Goal: Information Seeking & Learning: Learn about a topic

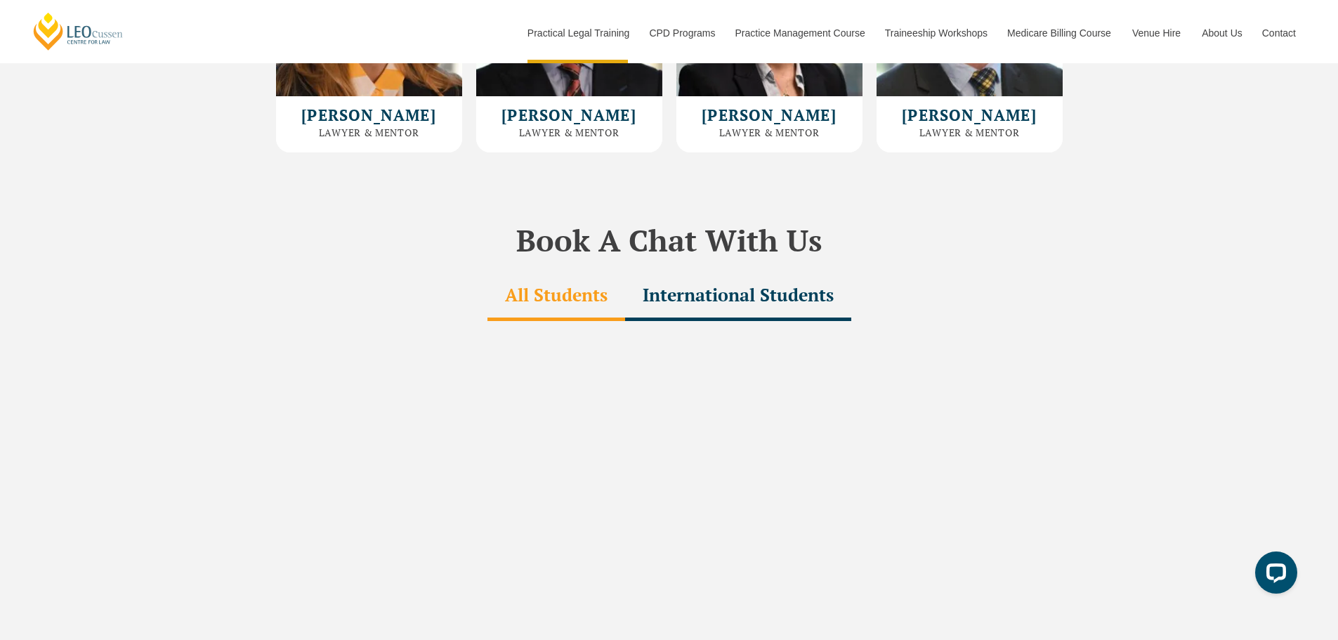
scroll to position [4214, 0]
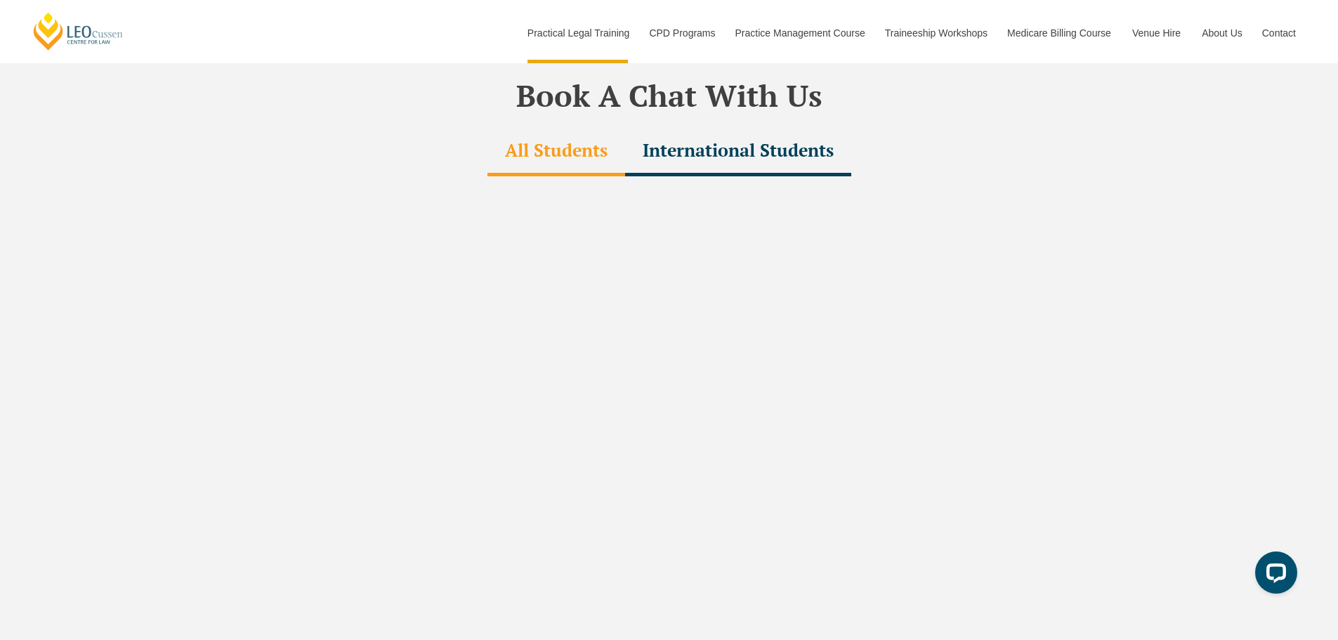
click at [520, 127] on div "All Students" at bounding box center [556, 151] width 138 height 49
click at [662, 127] on div "International Students" at bounding box center [738, 151] width 226 height 49
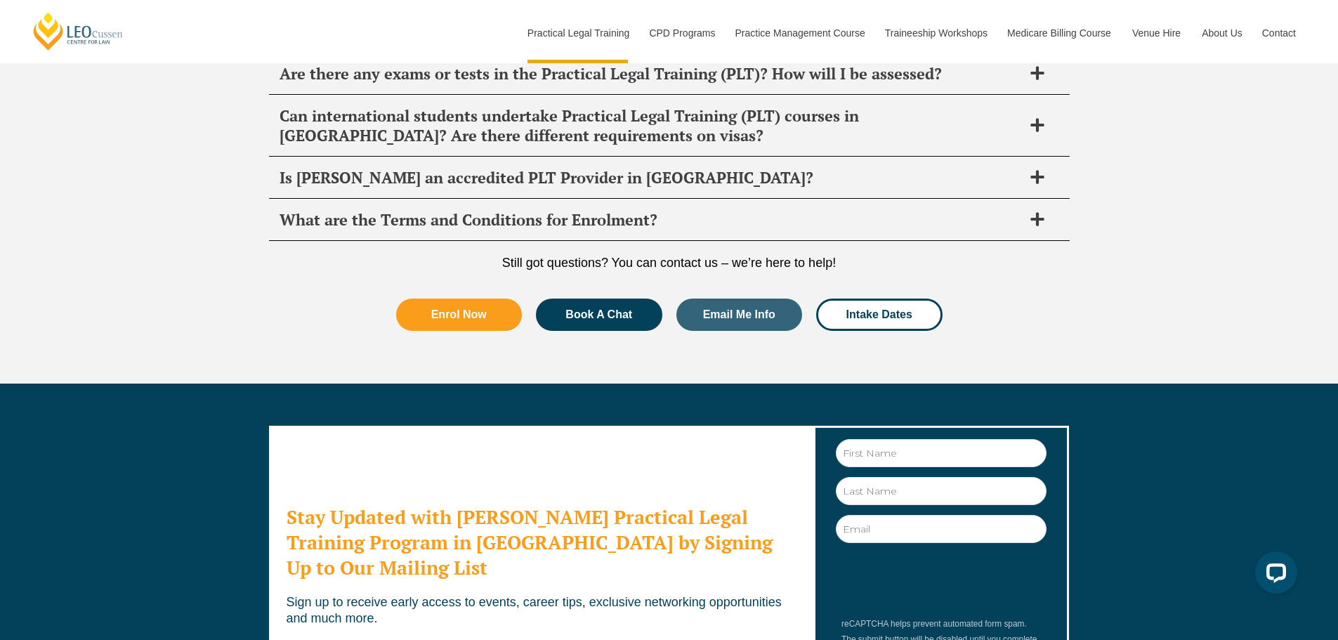
scroll to position [7575, 0]
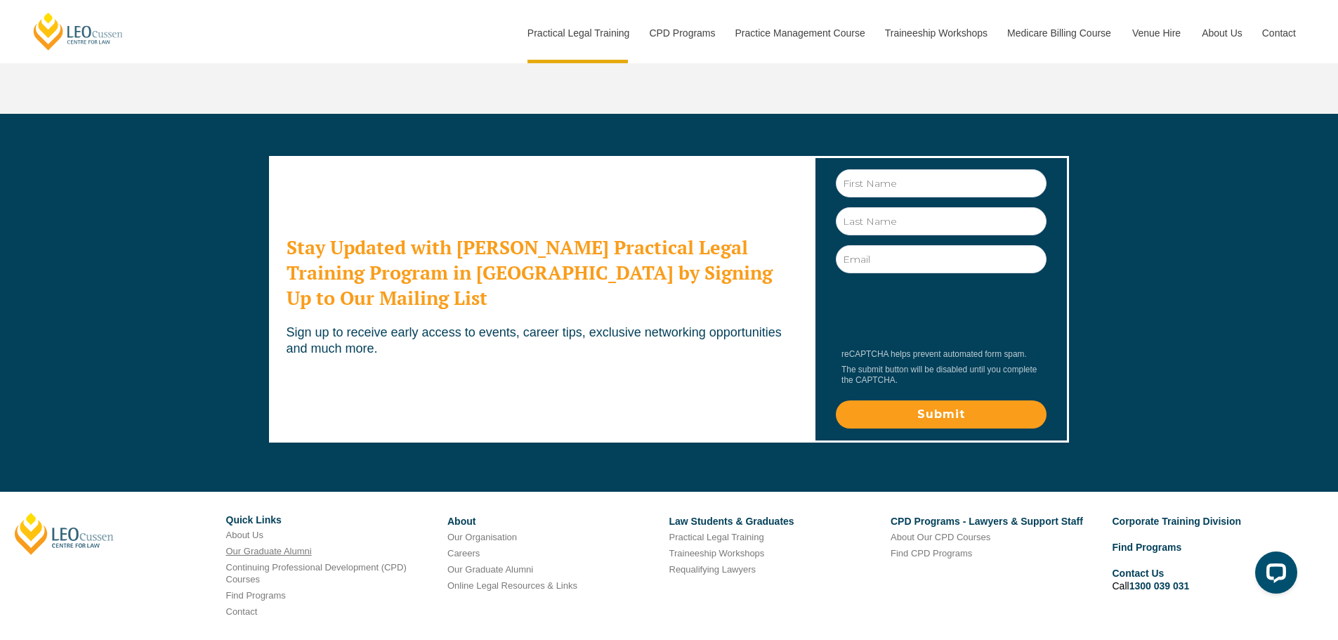
click at [260, 546] on link "Our Graduate Alumni" at bounding box center [269, 551] width 86 height 11
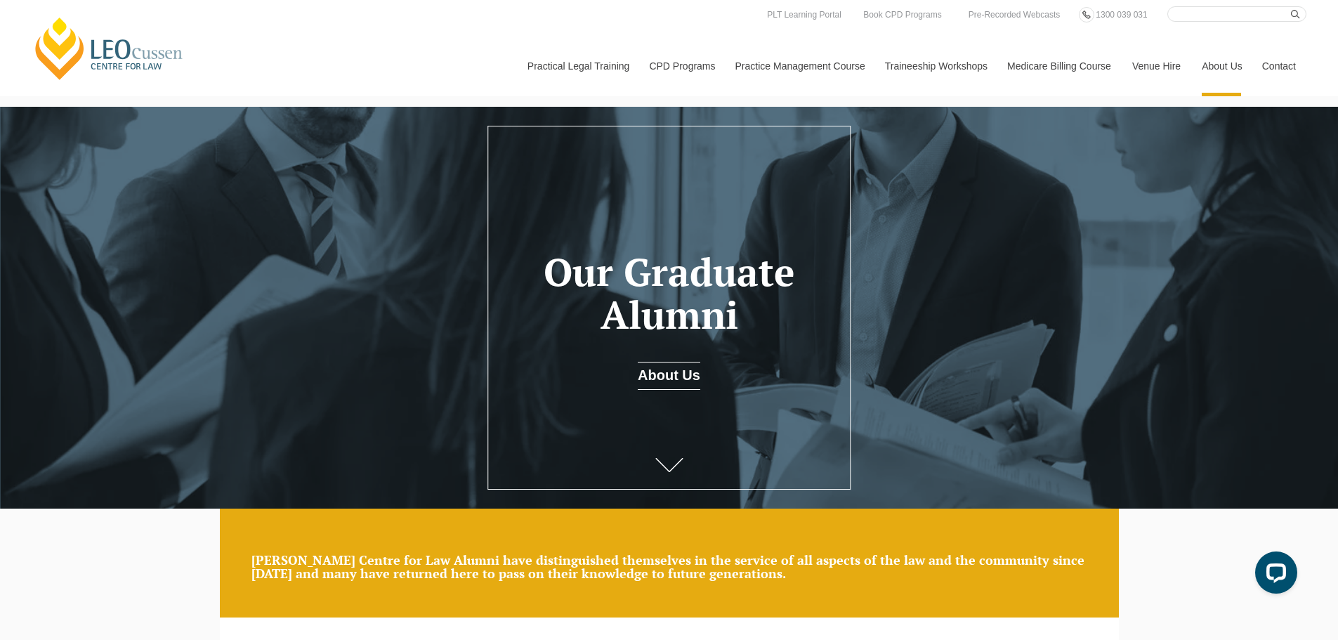
click at [667, 372] on link "About Us" at bounding box center [669, 376] width 63 height 28
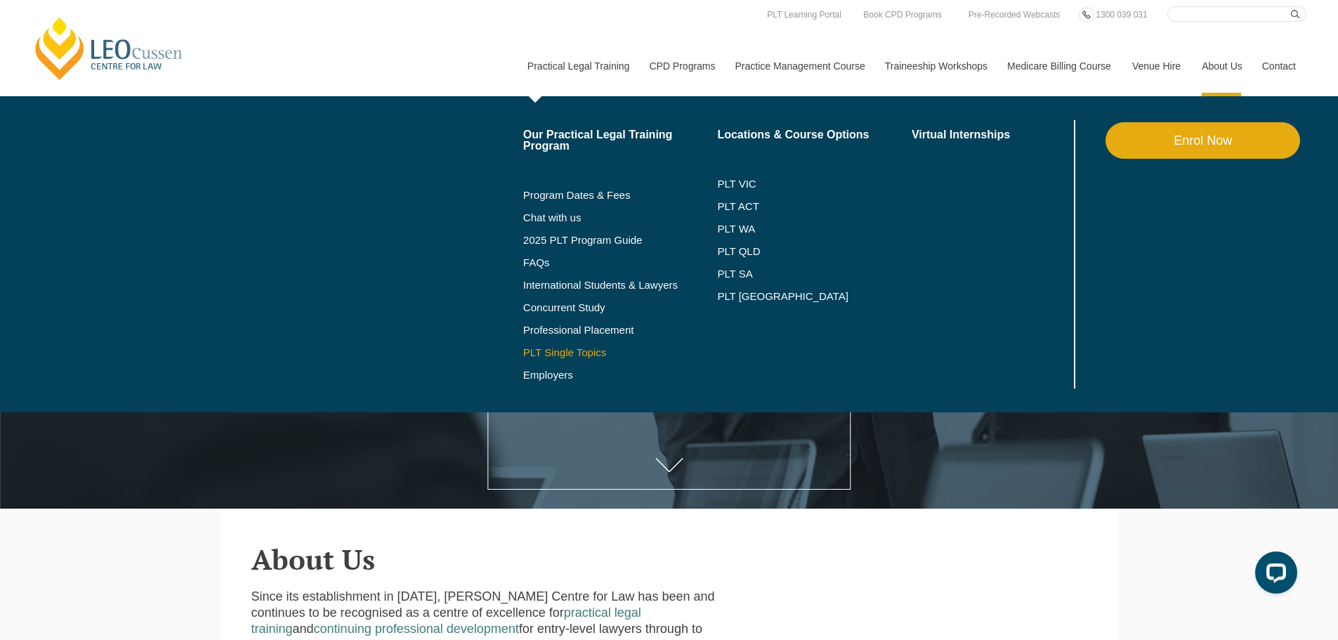
click at [594, 352] on link "PLT Single Topics" at bounding box center [620, 352] width 195 height 11
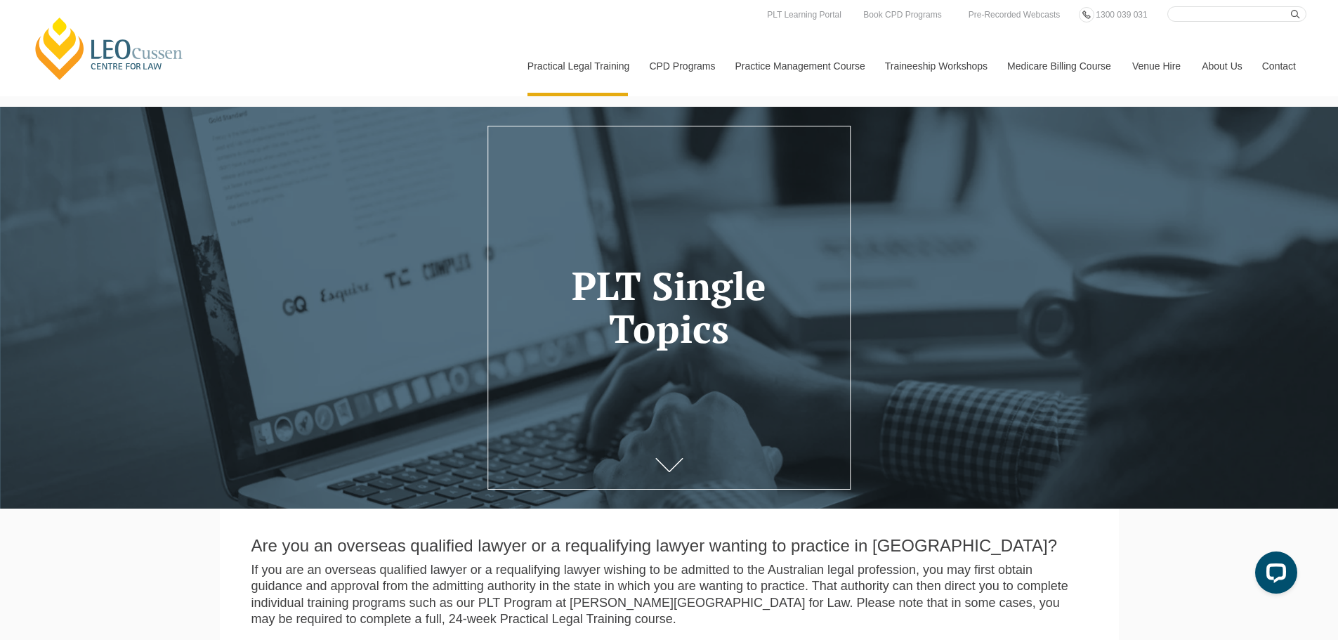
click at [1159, 68] on link "Venue Hire" at bounding box center [1157, 66] width 70 height 60
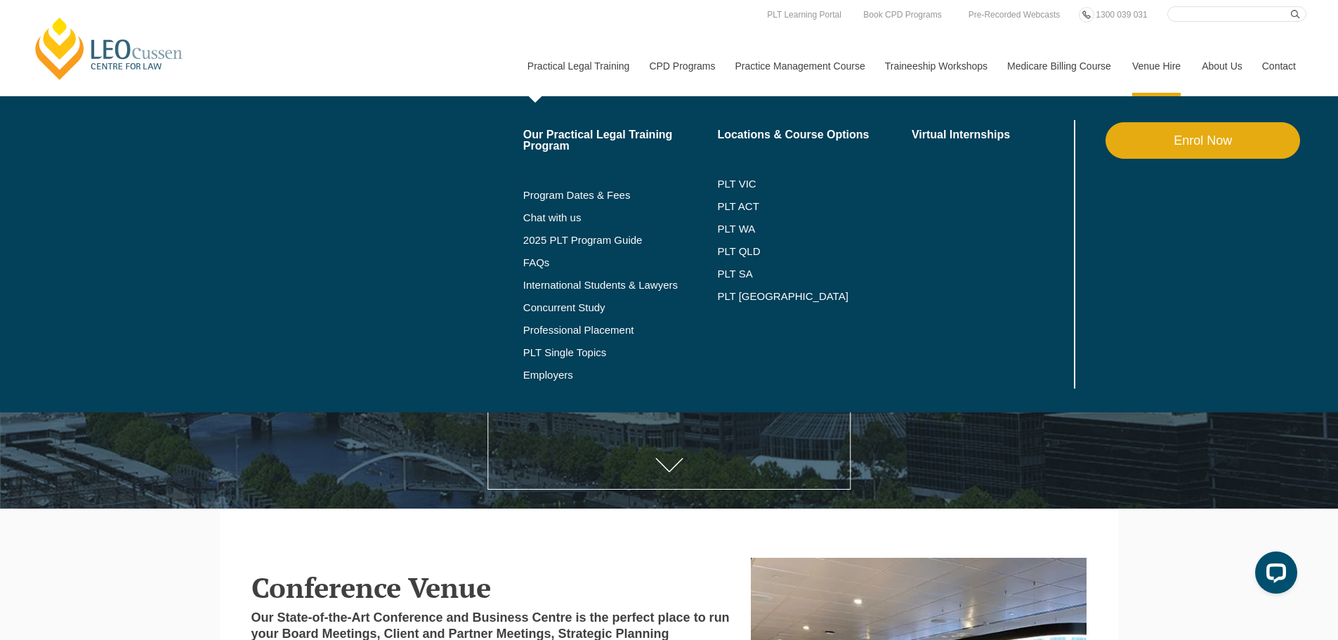
click at [590, 64] on link "Practical Legal Training" at bounding box center [578, 66] width 122 height 60
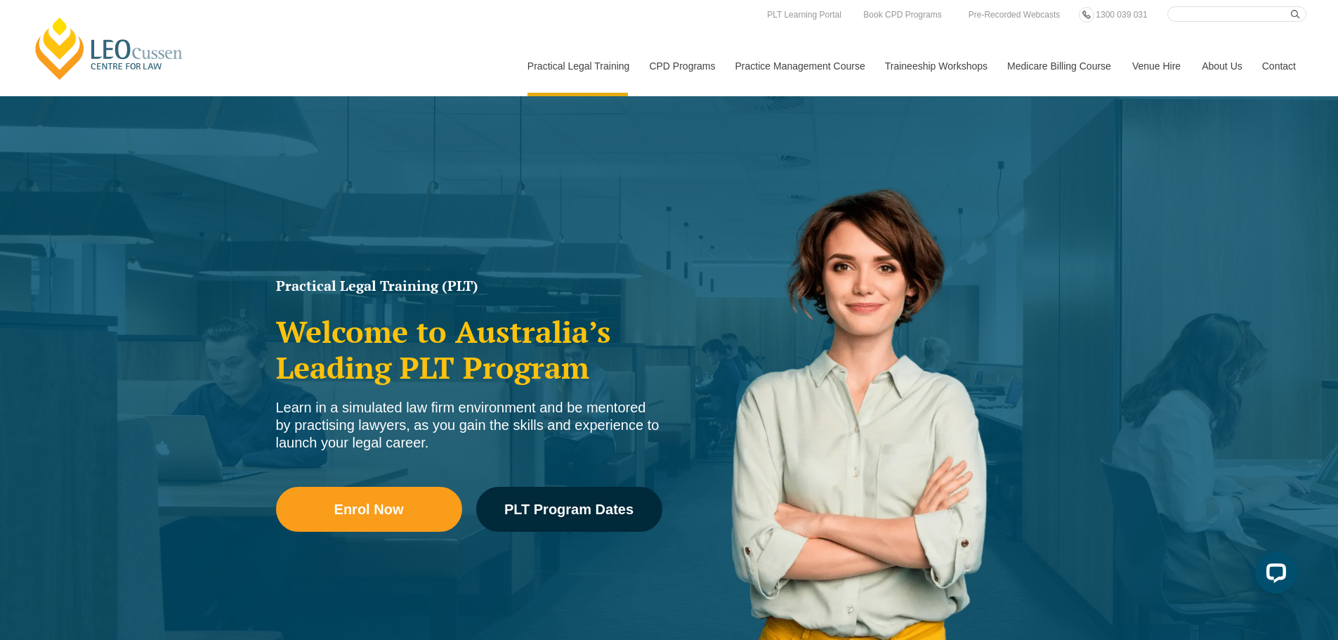
drag, startPoint x: 887, startPoint y: 359, endPoint x: 882, endPoint y: 354, distance: 7.5
click at [340, 14] on div "Leo Cussen Centre for Law Search here Practical Legal Training Our Practical Le…" at bounding box center [669, 51] width 1275 height 90
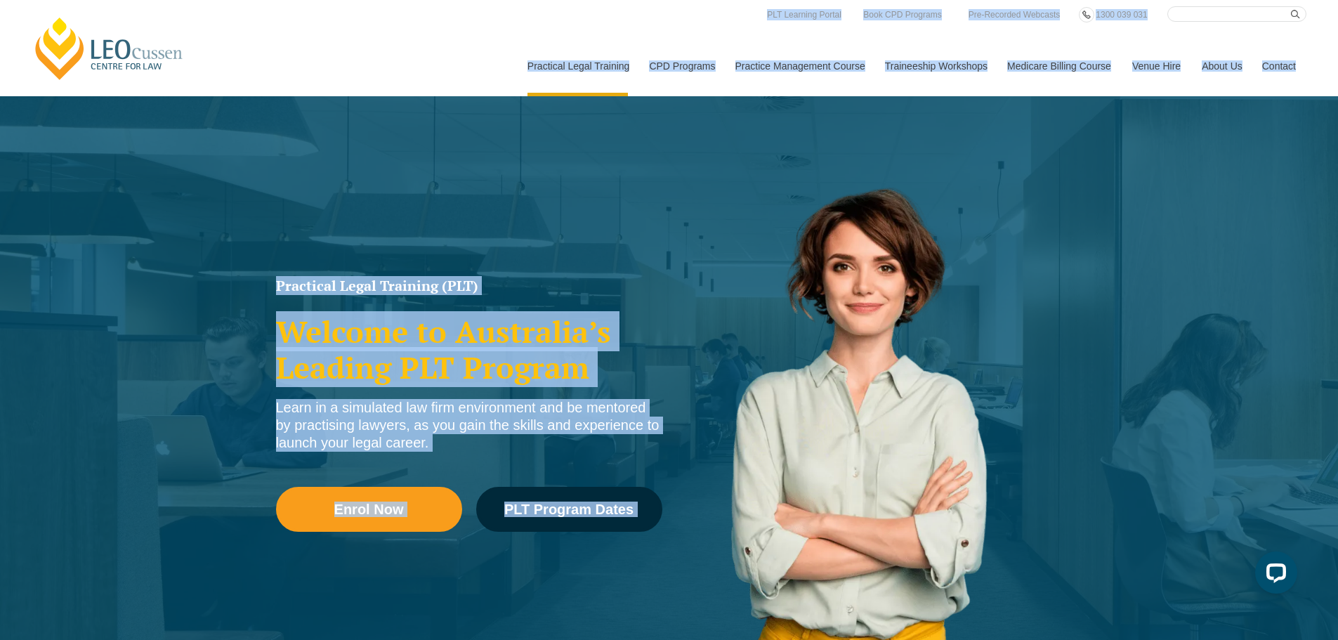
drag, startPoint x: 25, startPoint y: 18, endPoint x: 525, endPoint y: 117, distance: 509.8
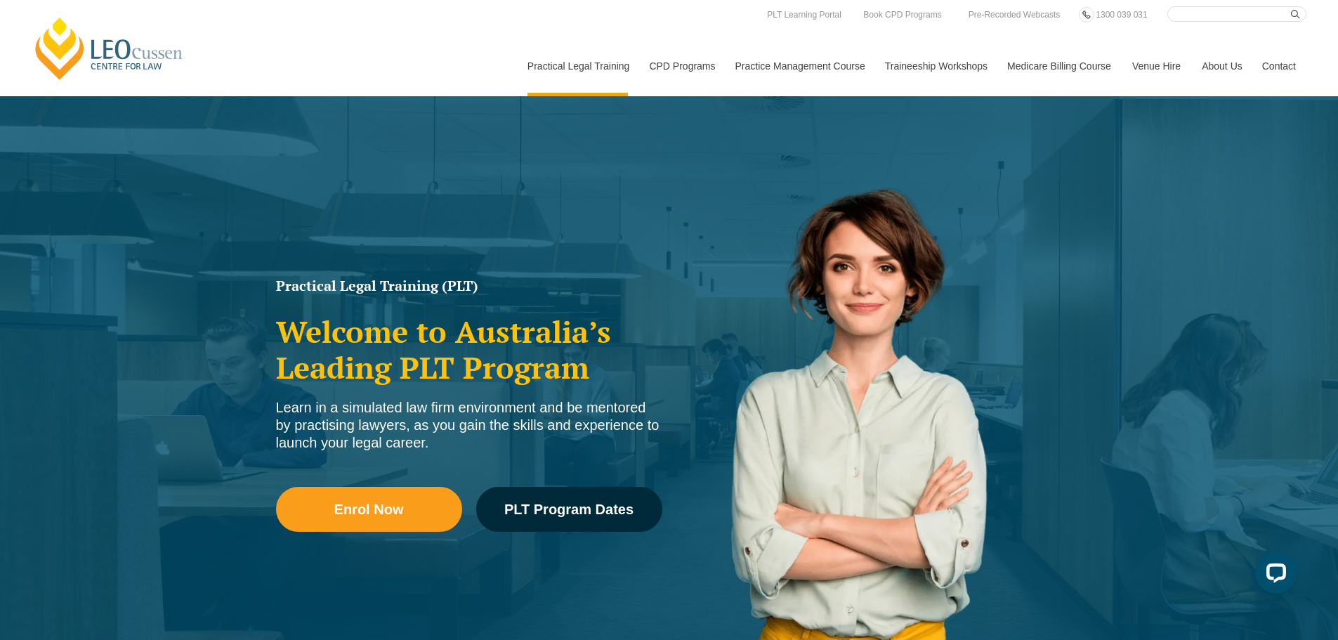
click at [466, 50] on div "Leo Cussen Centre for Law Search here Practical Legal Training Our Practical Le…" at bounding box center [669, 51] width 1275 height 90
drag, startPoint x: 412, startPoint y: 33, endPoint x: 303, endPoint y: 38, distance: 109.7
click at [303, 38] on div "Leo Cussen Centre for Law Search here Practical Legal Training Our Practical Le…" at bounding box center [669, 51] width 1275 height 90
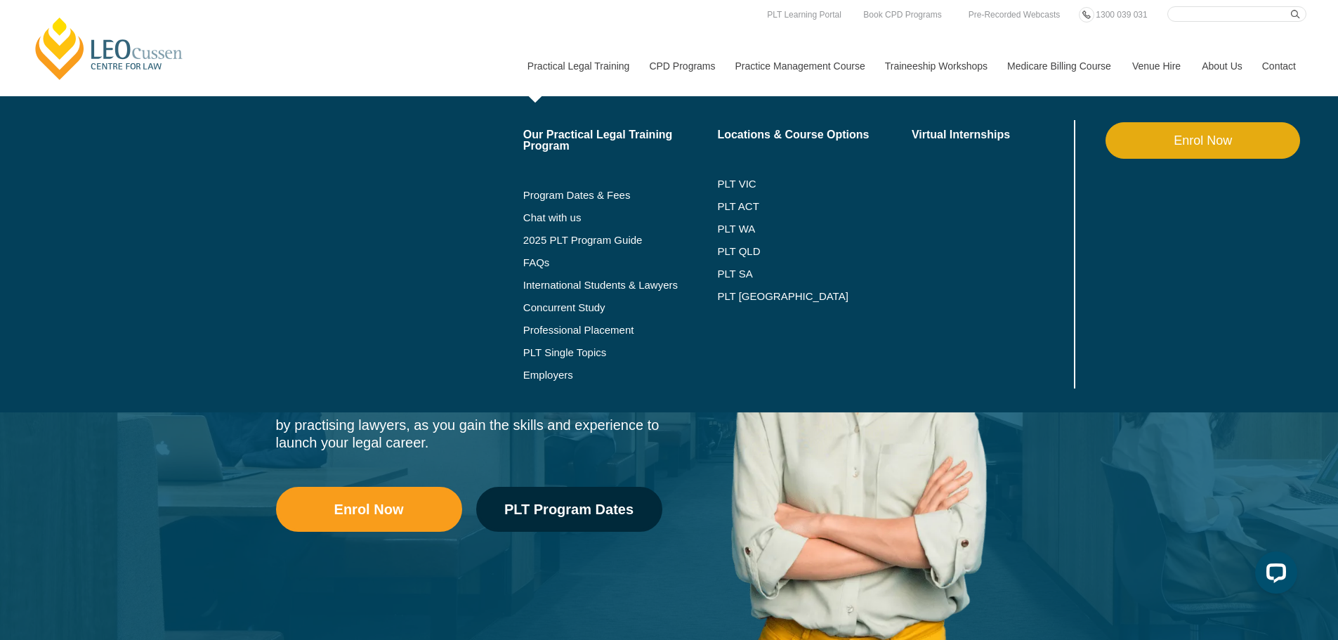
click at [555, 62] on link "Practical Legal Training" at bounding box center [578, 66] width 122 height 60
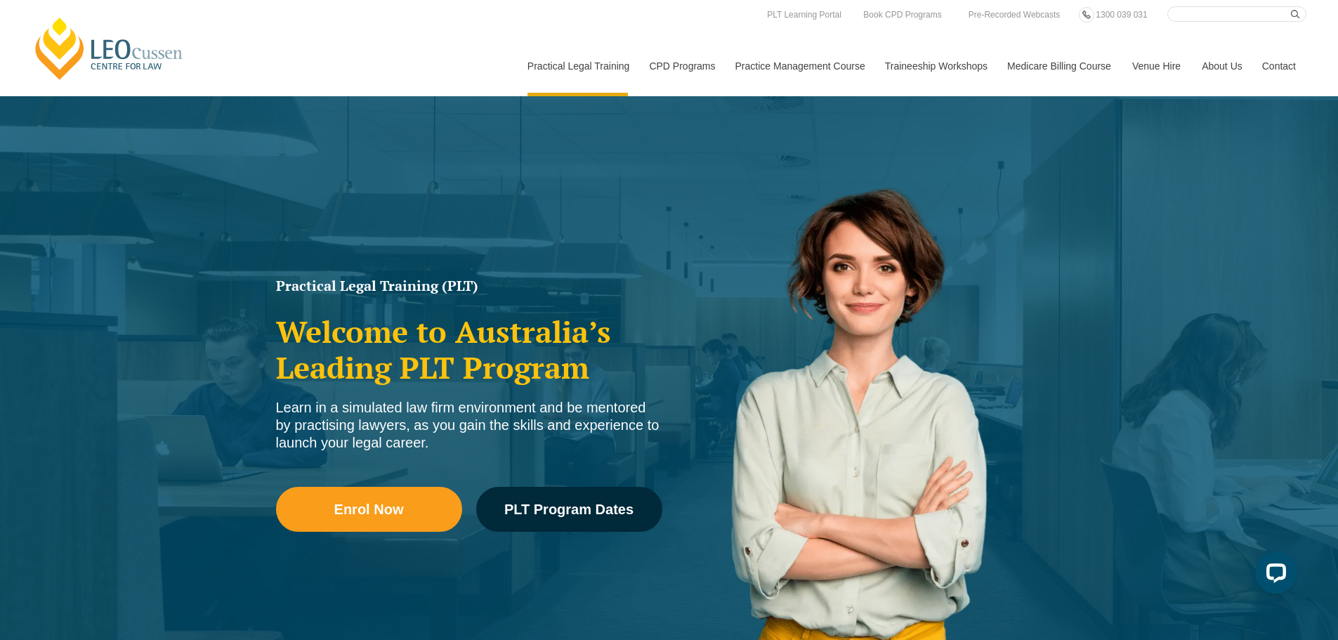
click at [1205, 17] on input "Search here" at bounding box center [1236, 13] width 139 height 15
type input "meet the profession"
click at [1291, 6] on button "submit" at bounding box center [1298, 13] width 15 height 15
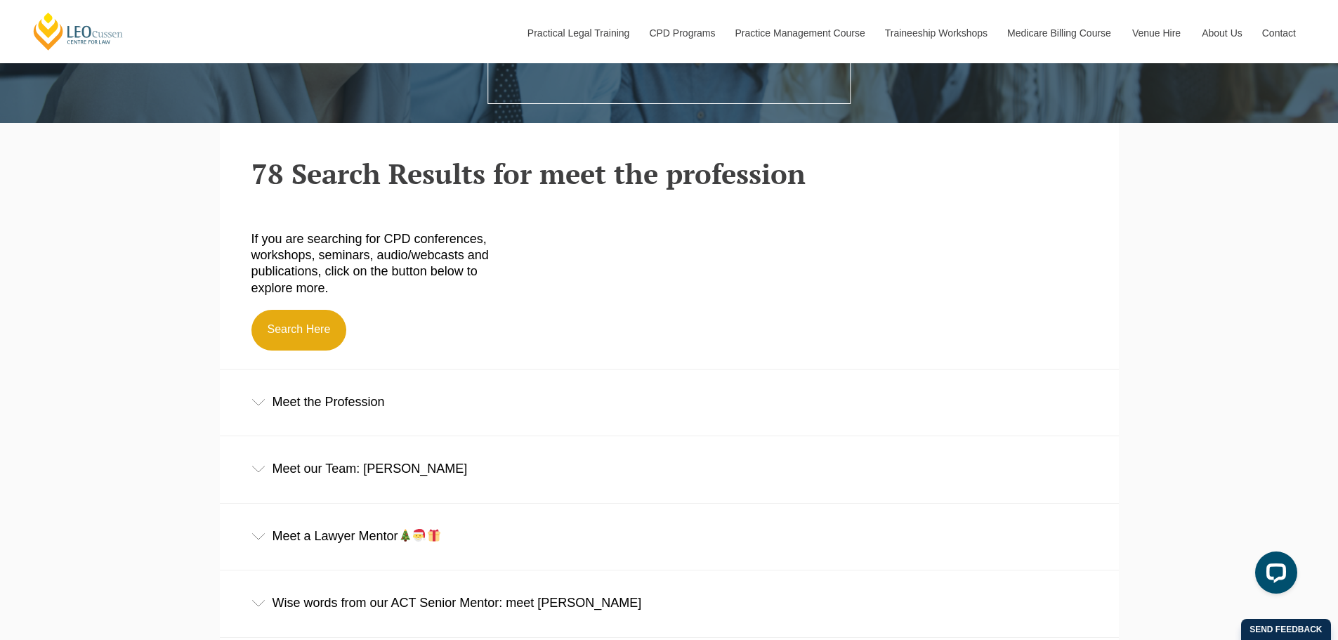
scroll to position [421, 0]
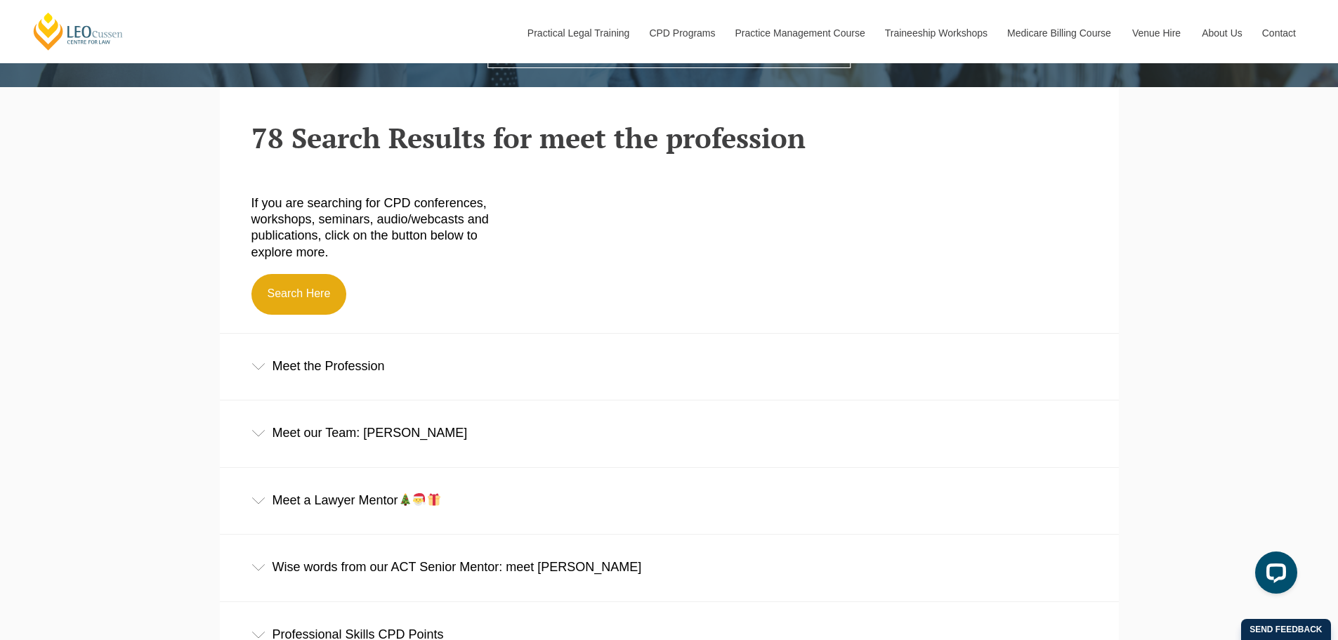
click at [339, 369] on div "Meet the Profession" at bounding box center [669, 366] width 899 height 65
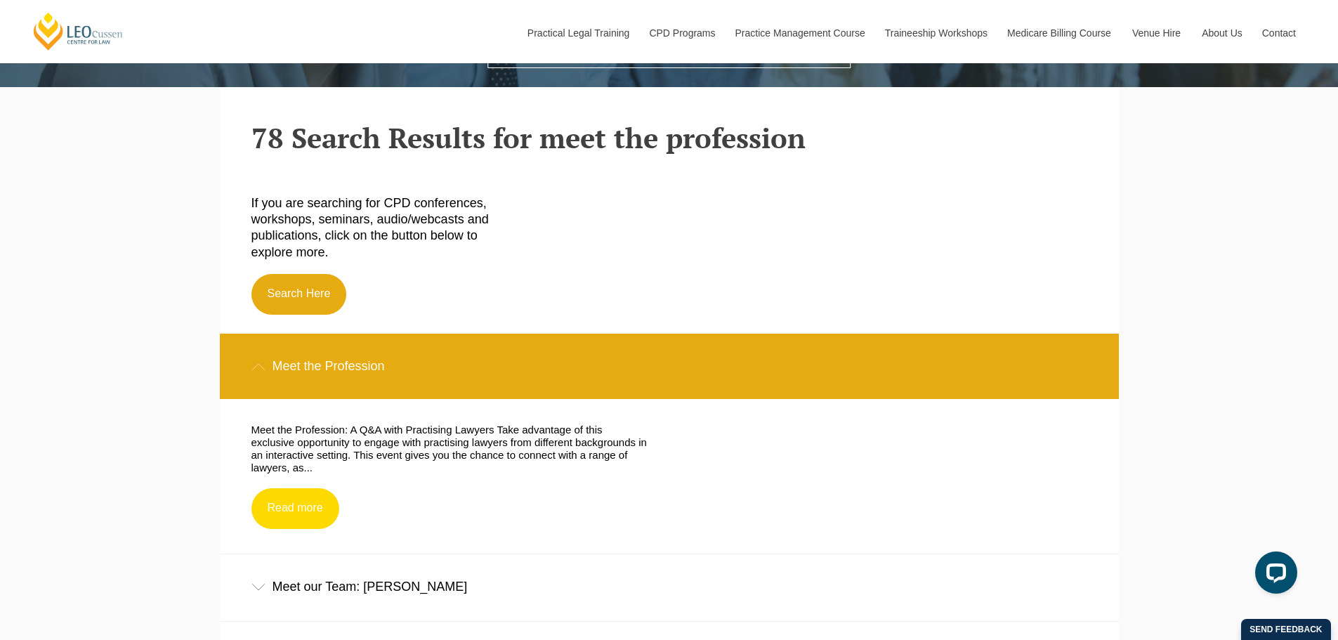
click at [308, 513] on link "Read more" at bounding box center [295, 508] width 88 height 41
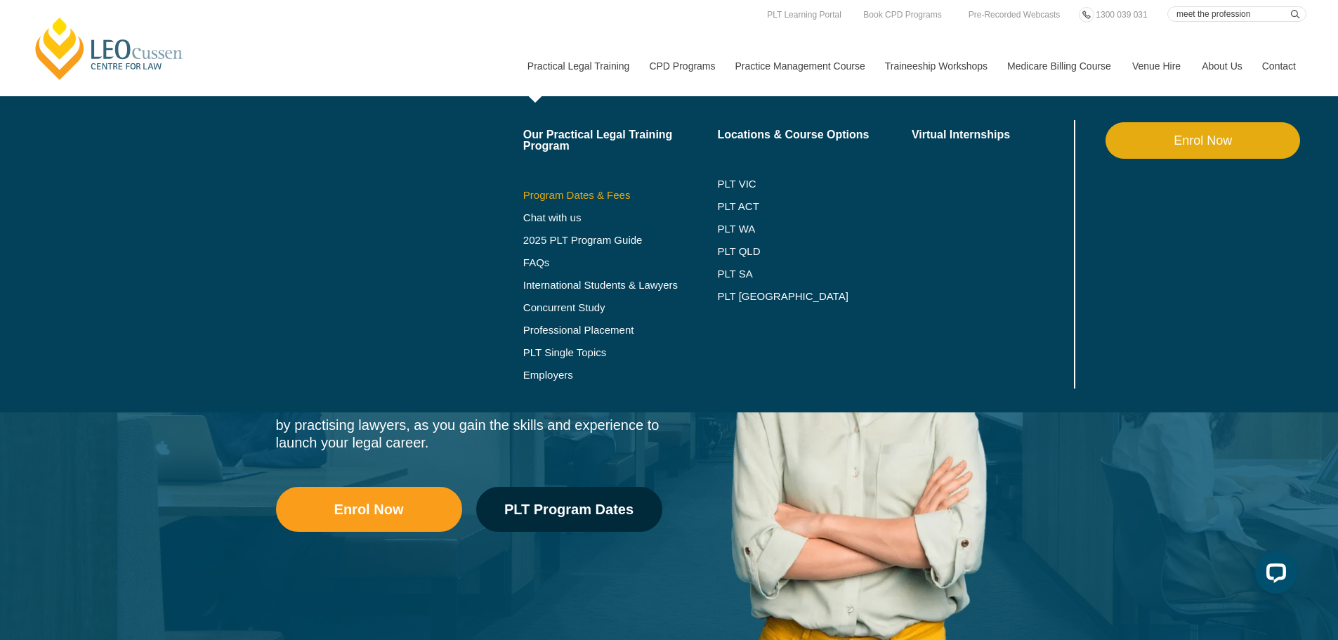
click at [571, 195] on link "Program Dates & Fees" at bounding box center [620, 195] width 195 height 11
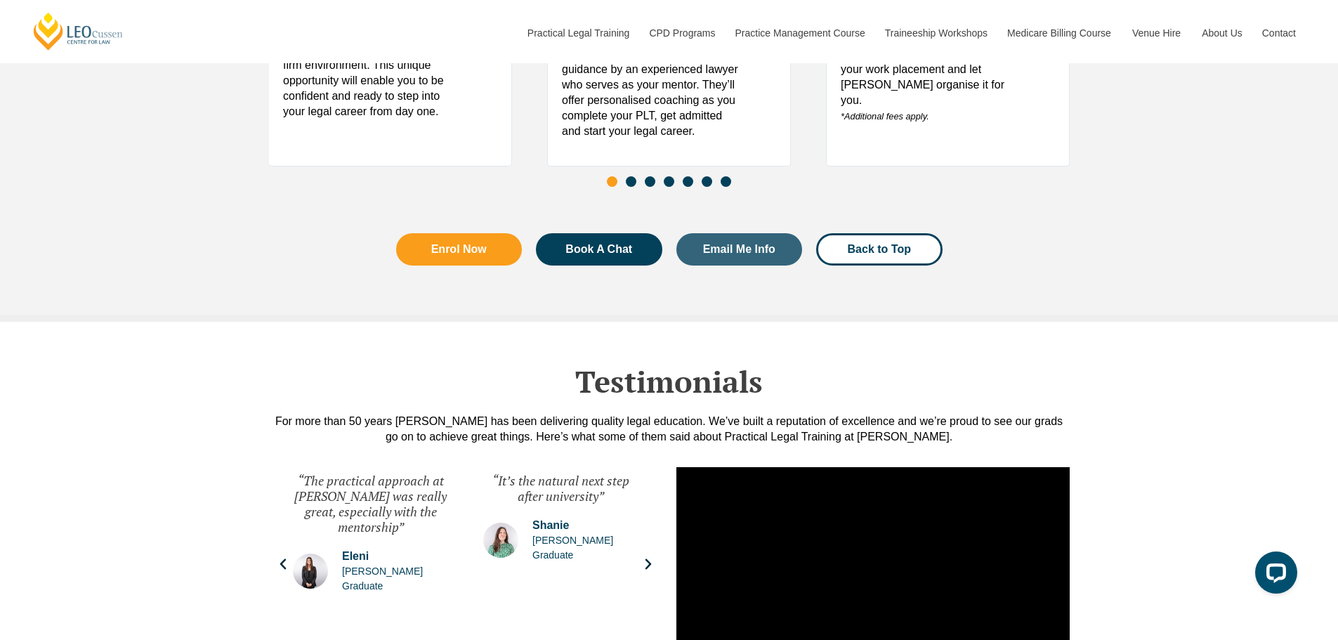
scroll to position [6673, 0]
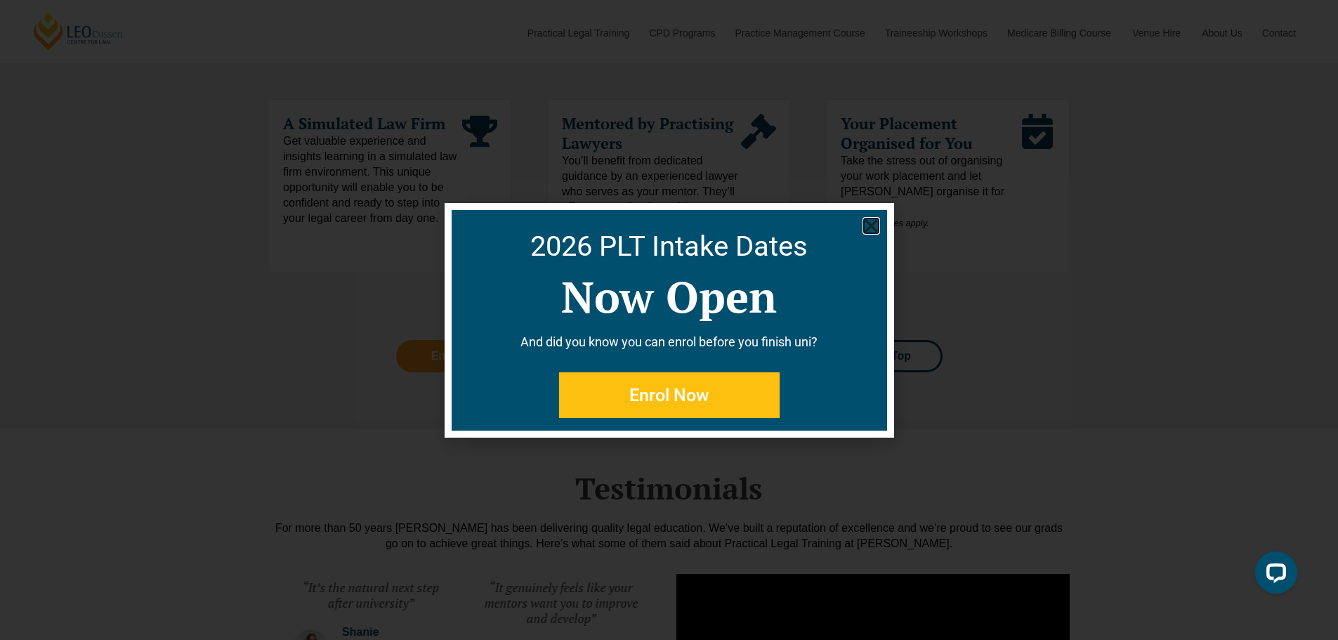
click at [870, 222] on icon "Close" at bounding box center [872, 226] width 18 height 18
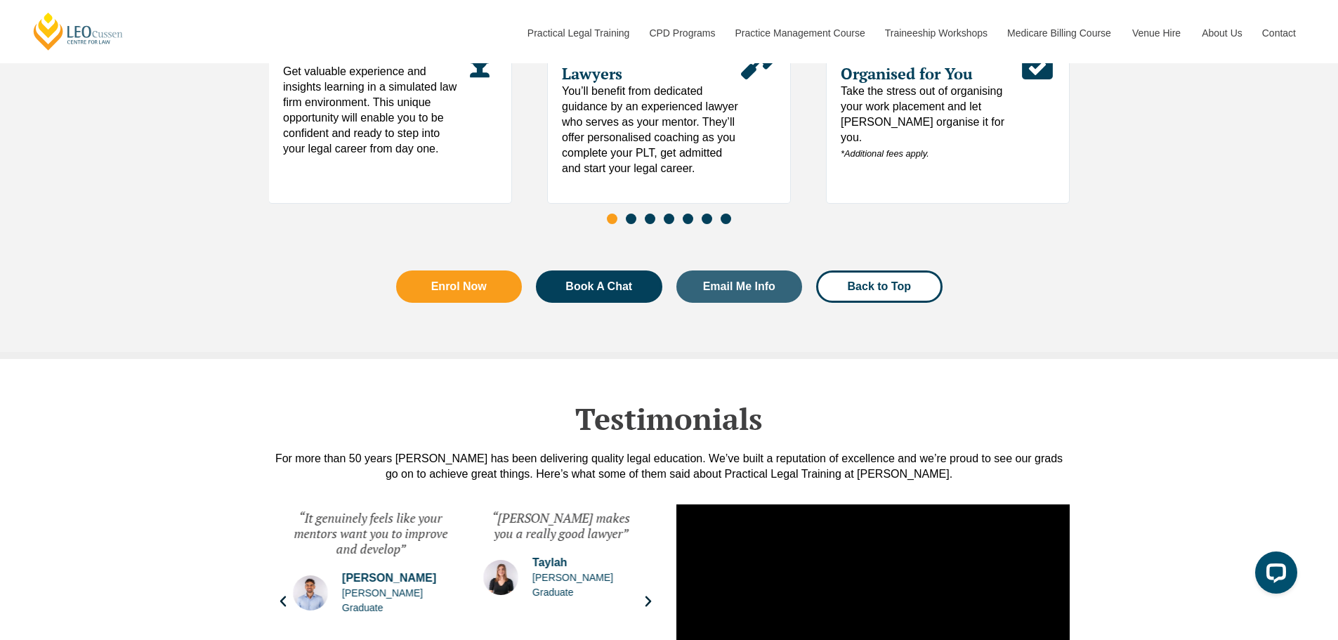
scroll to position [6743, 0]
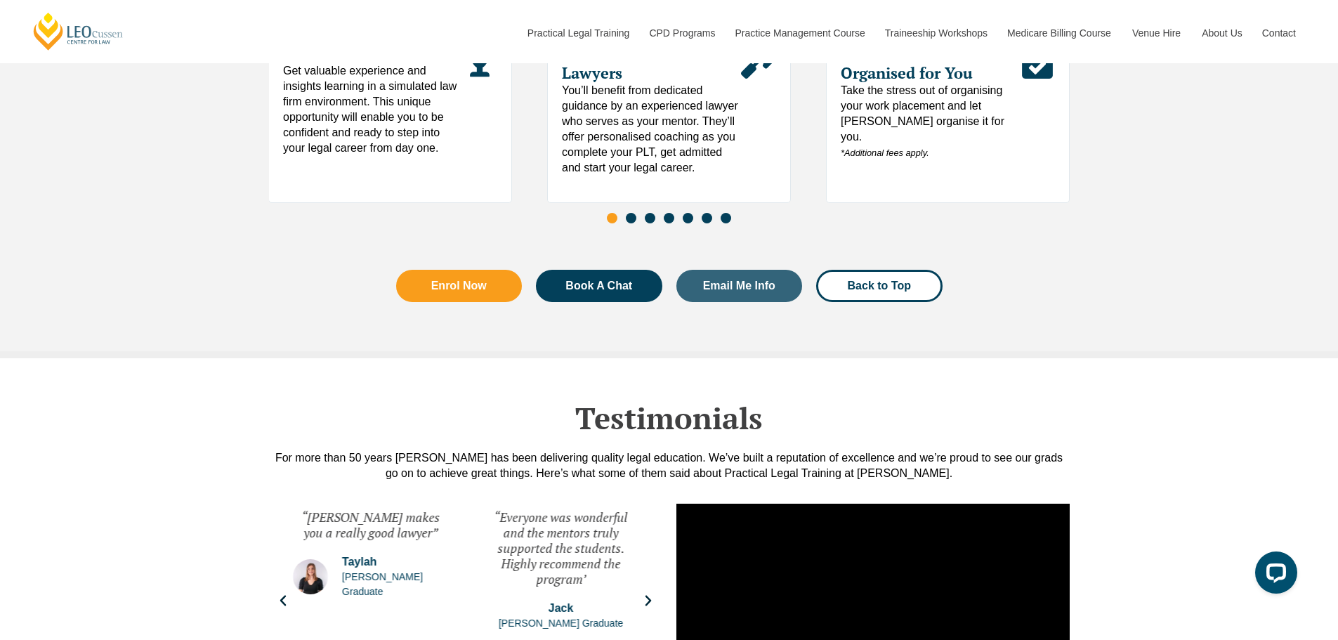
click at [634, 223] on span "Go to slide 2" at bounding box center [631, 218] width 11 height 11
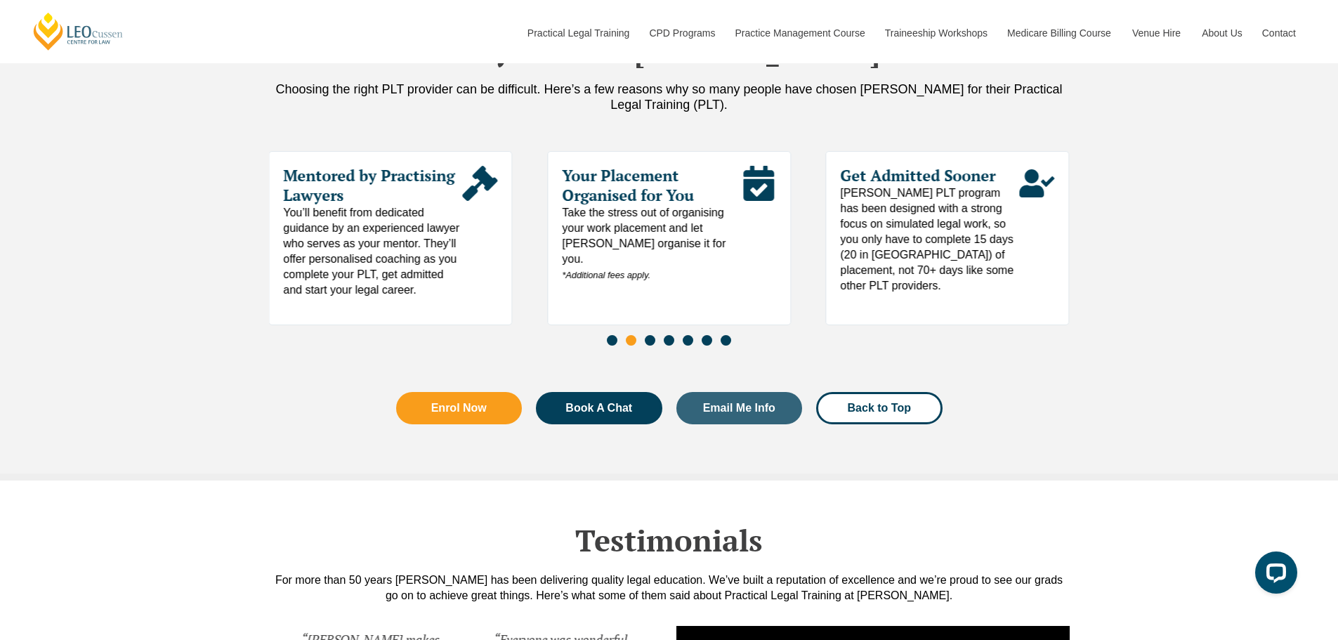
scroll to position [6603, 0]
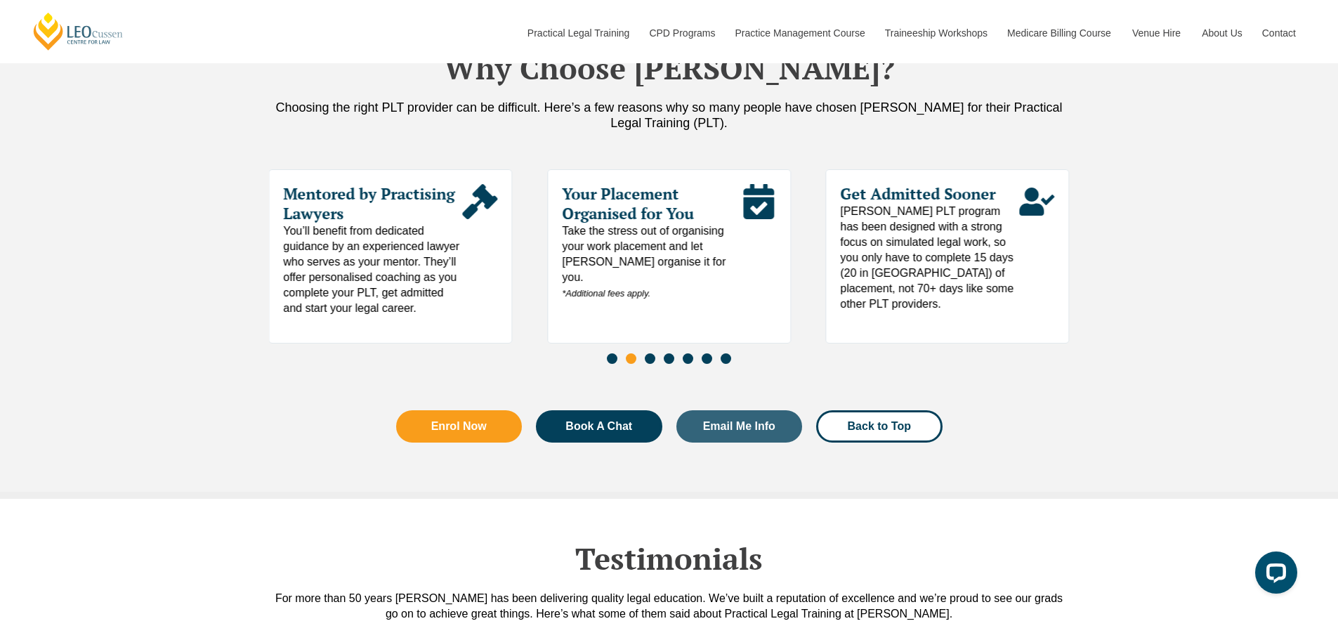
click at [652, 362] on span "Go to slide 3" at bounding box center [650, 358] width 11 height 11
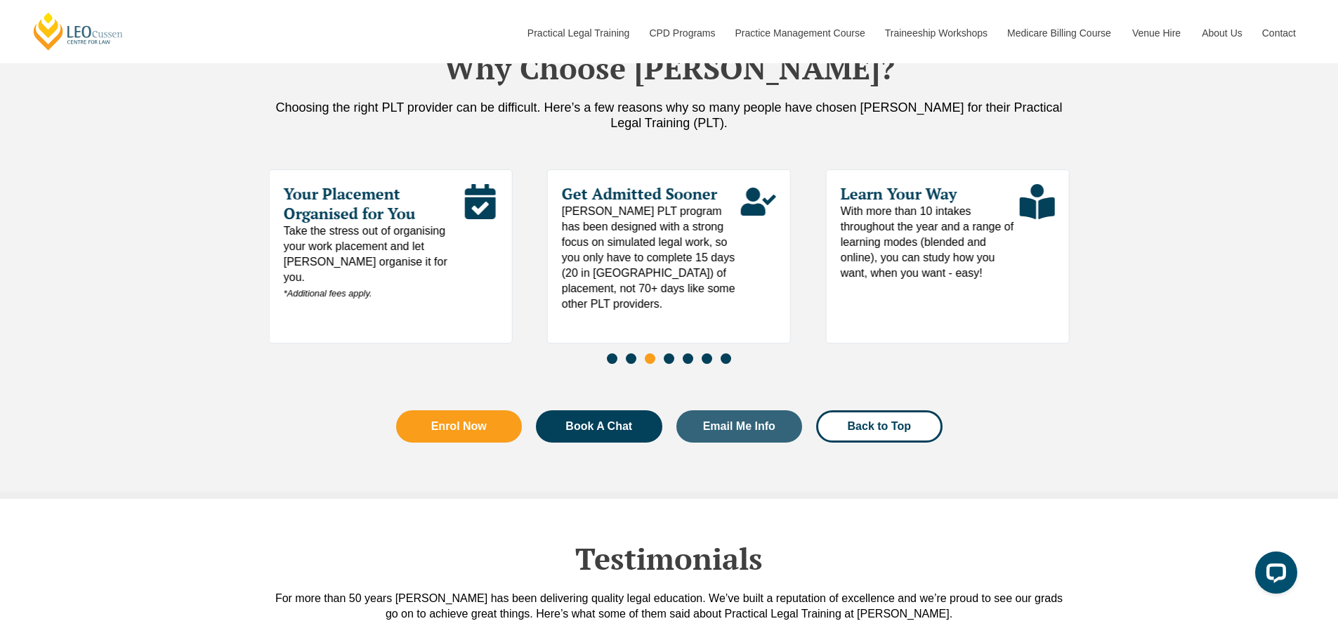
click at [668, 362] on span "Go to slide 4" at bounding box center [669, 358] width 11 height 11
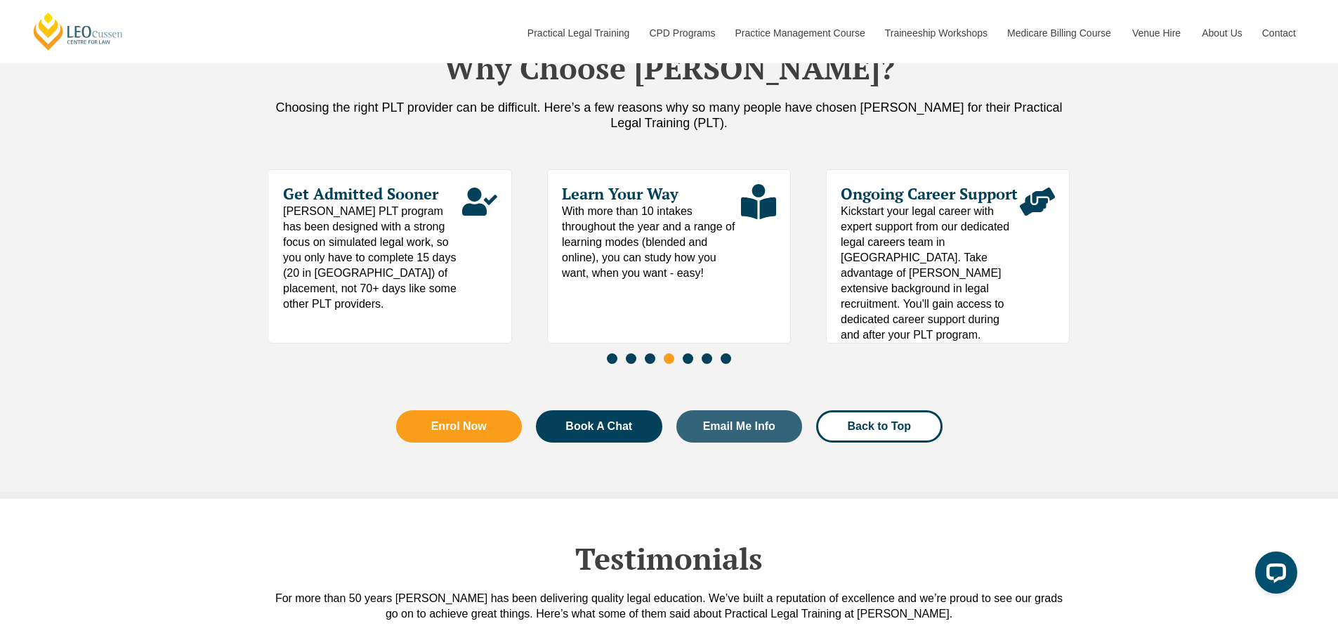
click at [687, 364] on span "Go to slide 5" at bounding box center [688, 358] width 11 height 11
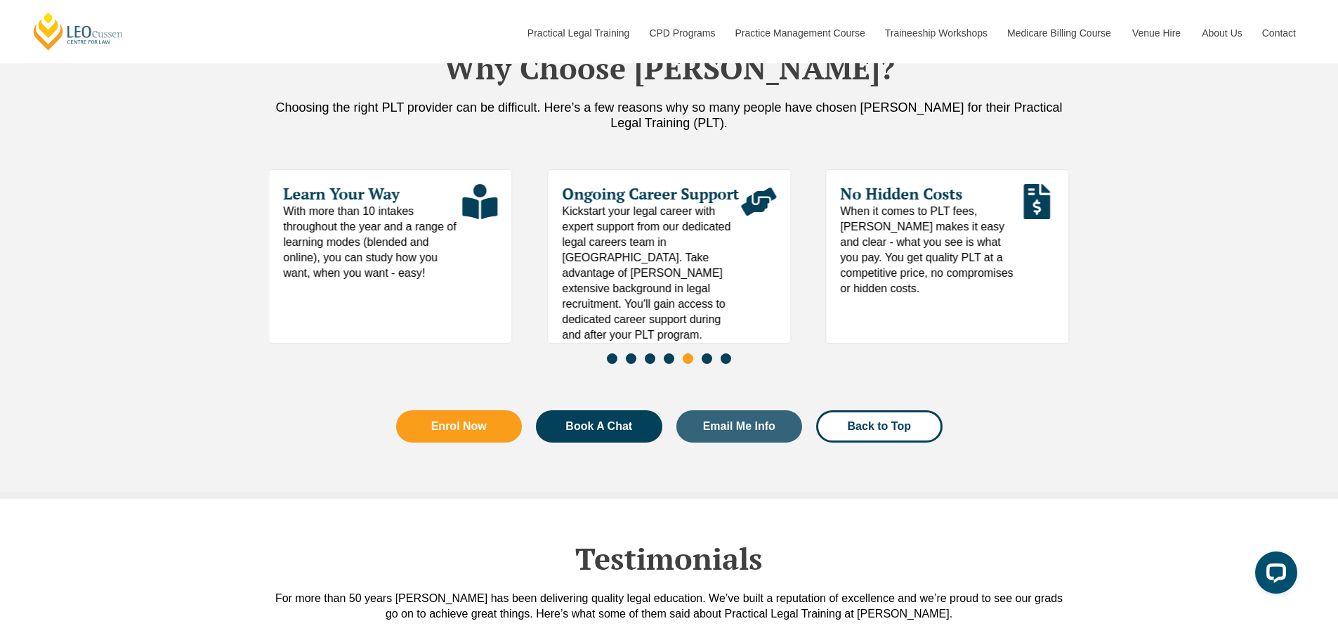
click at [707, 363] on span "Go to slide 6" at bounding box center [707, 358] width 11 height 11
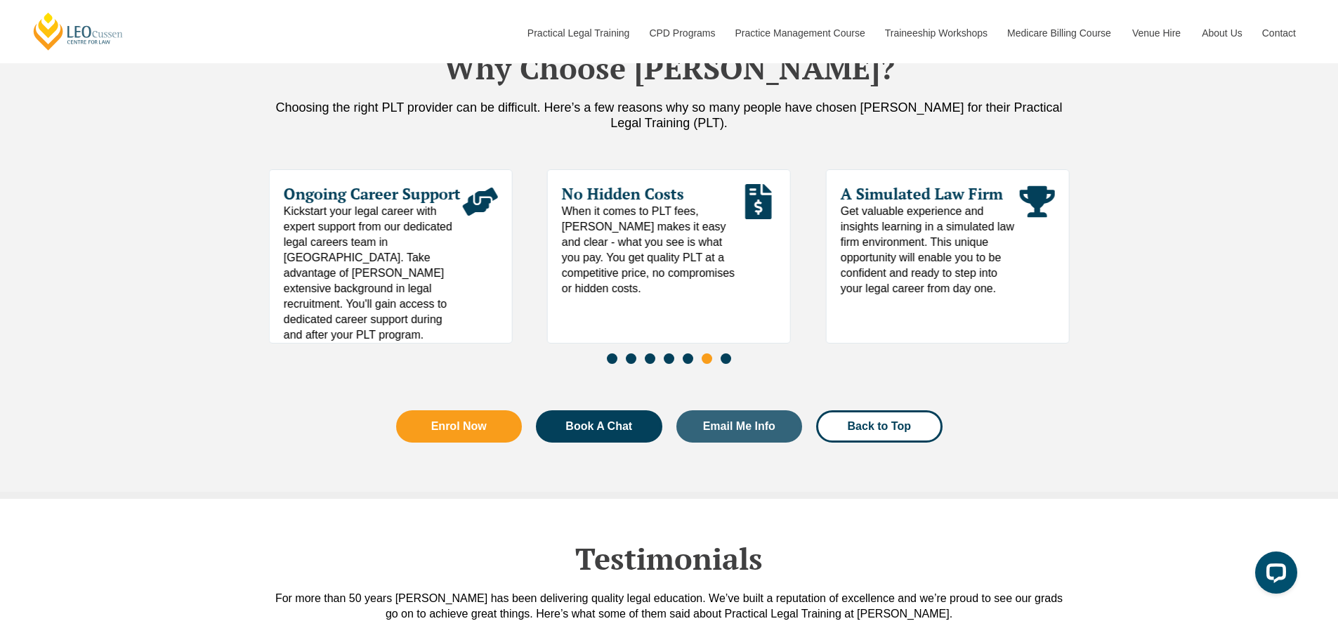
click at [726, 364] on span "Go to slide 7" at bounding box center [726, 358] width 11 height 11
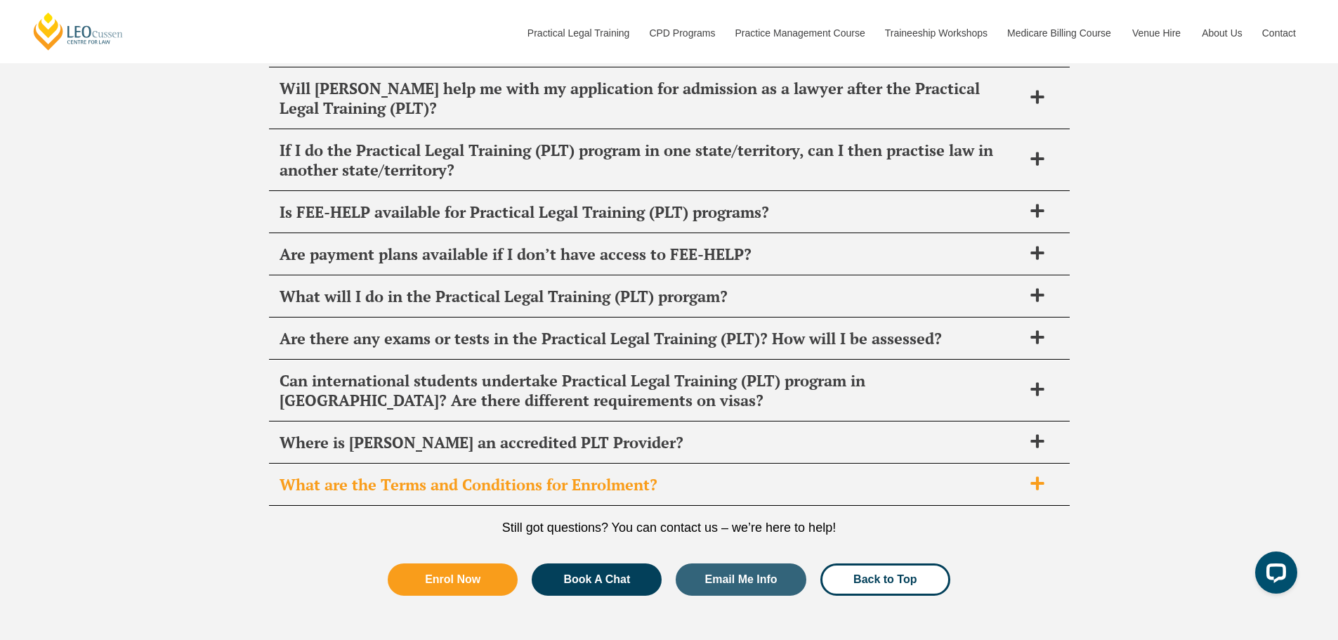
scroll to position [5549, 0]
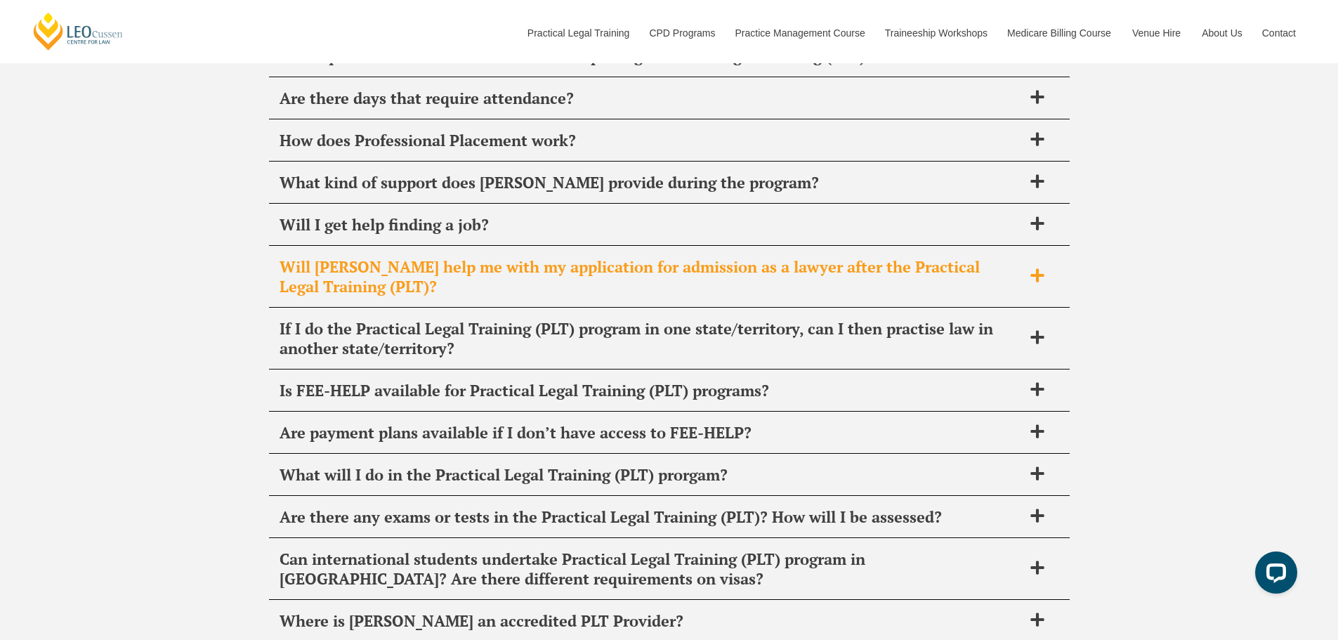
click at [516, 278] on span "Will [PERSON_NAME] help me with my application for admission as a lawyer after …" at bounding box center [651, 276] width 743 height 39
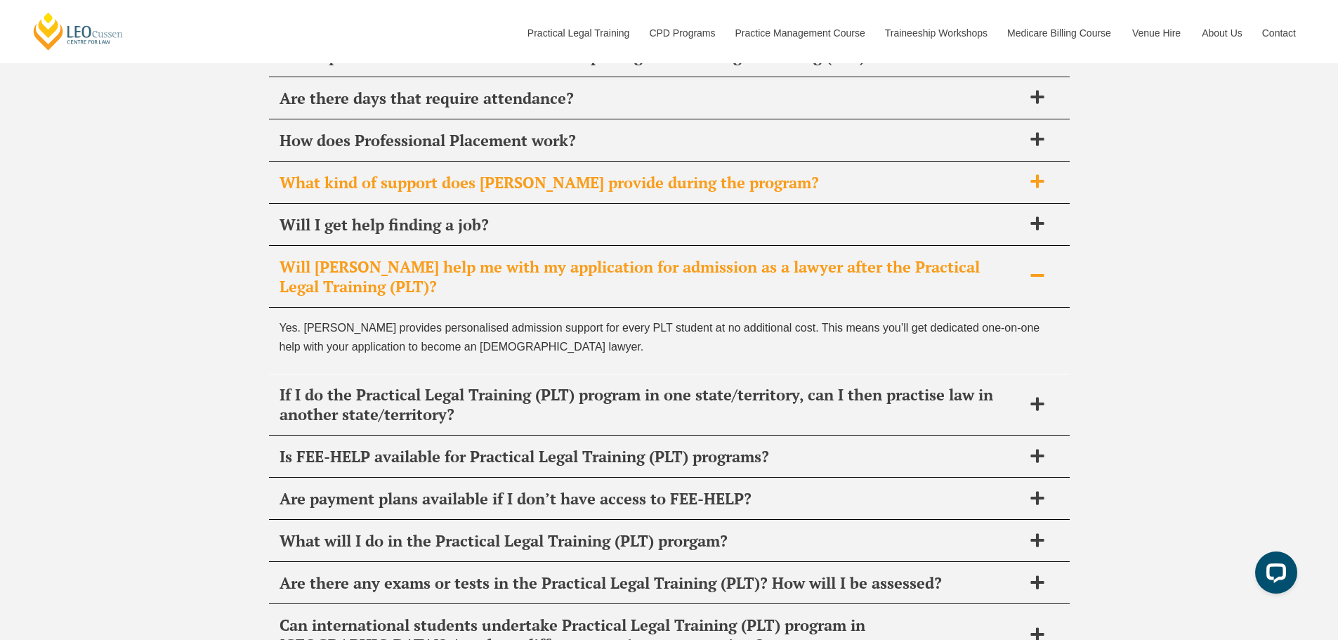
click at [466, 188] on span "What kind of support does [PERSON_NAME] provide during the program?" at bounding box center [651, 183] width 743 height 20
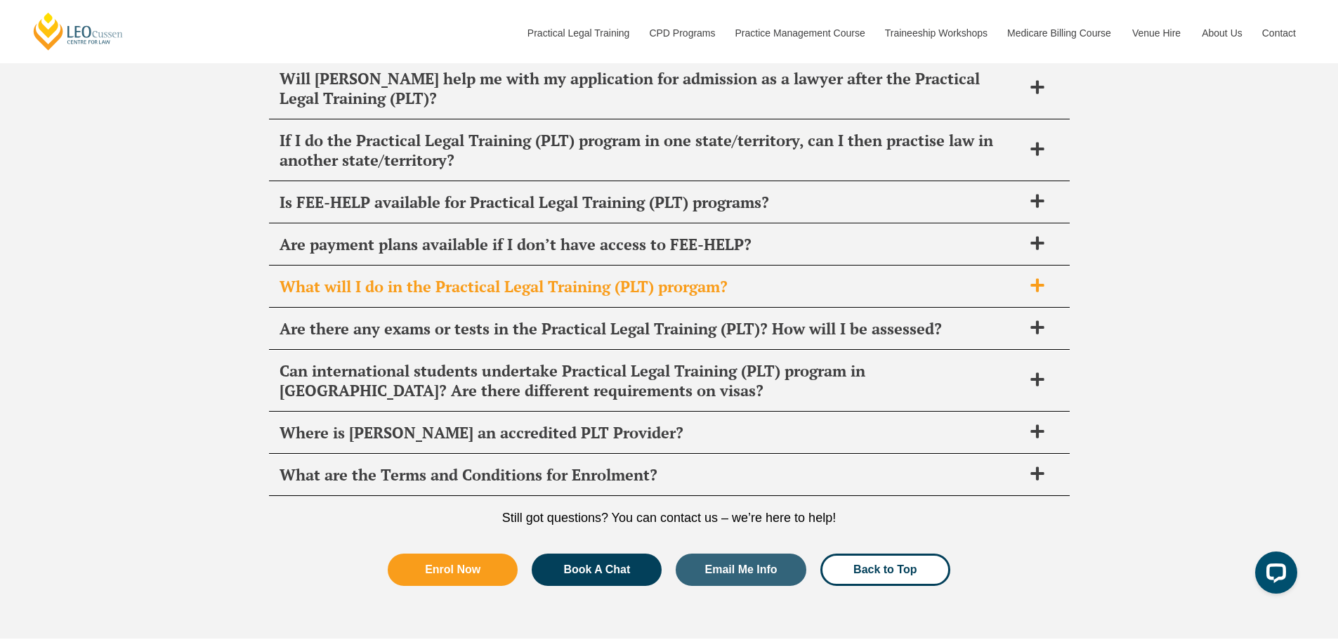
scroll to position [5900, 0]
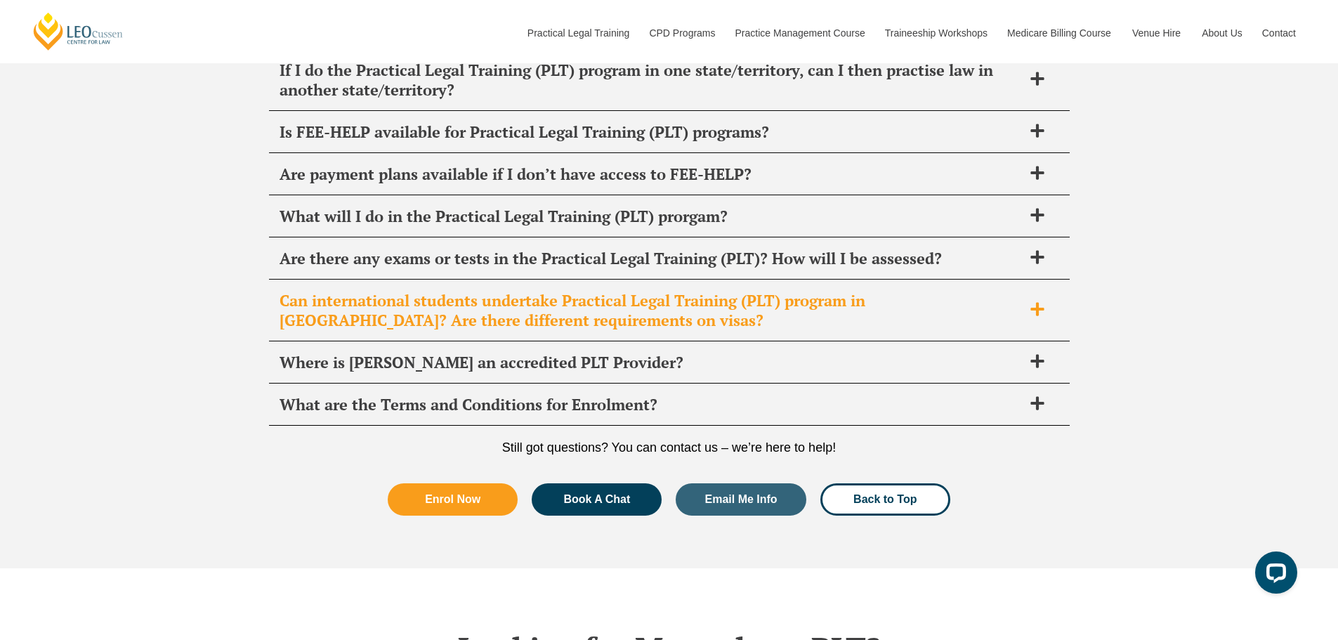
click at [567, 305] on span "Can international students undertake Practical Legal Training (PLT) program in …" at bounding box center [651, 310] width 743 height 39
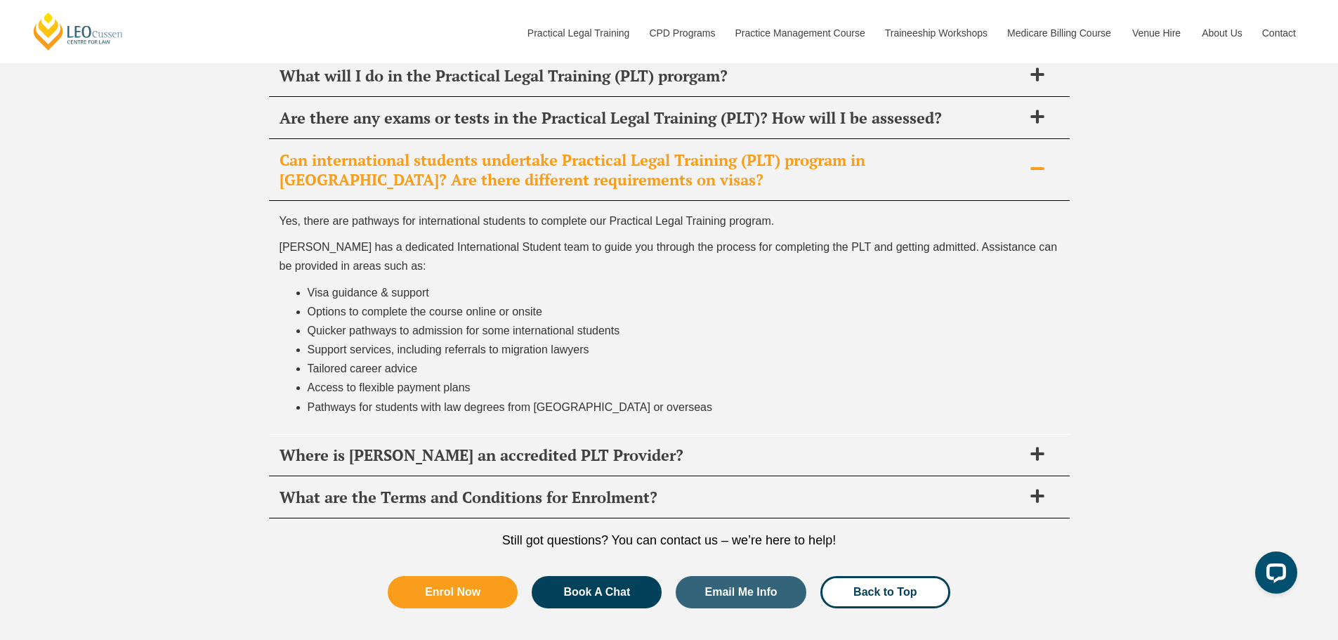
scroll to position [6018, 0]
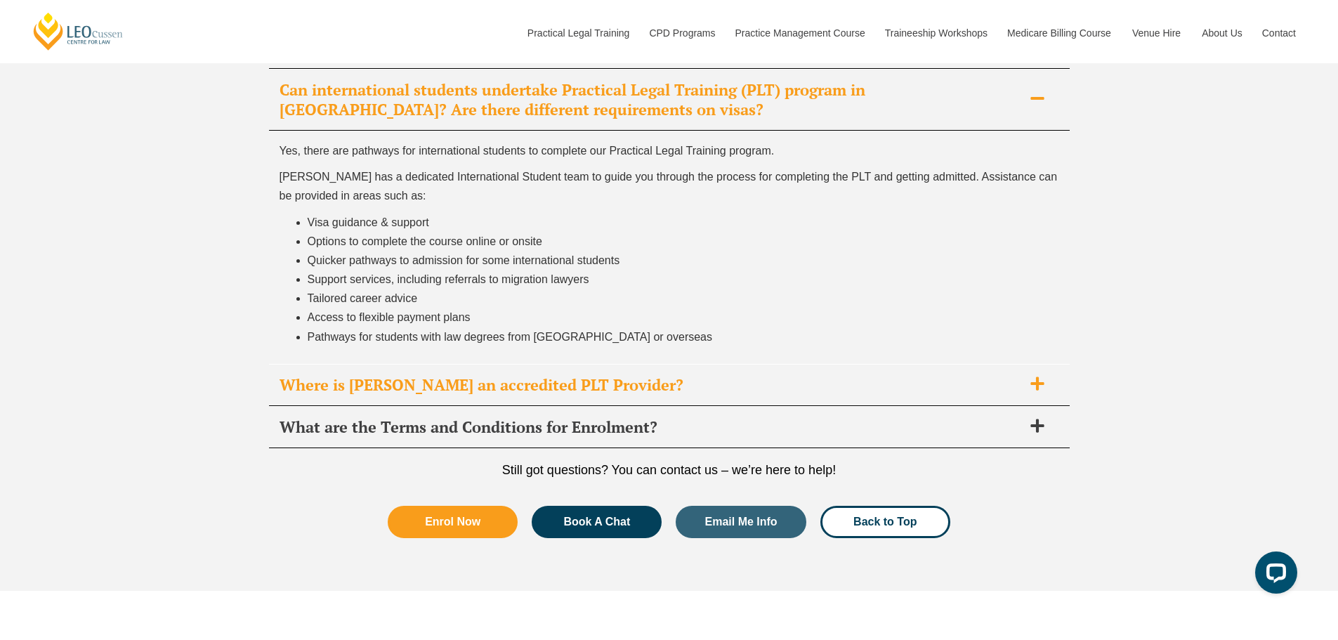
click at [595, 390] on span "Where is [PERSON_NAME] an accredited PLT Provider?" at bounding box center [651, 385] width 743 height 20
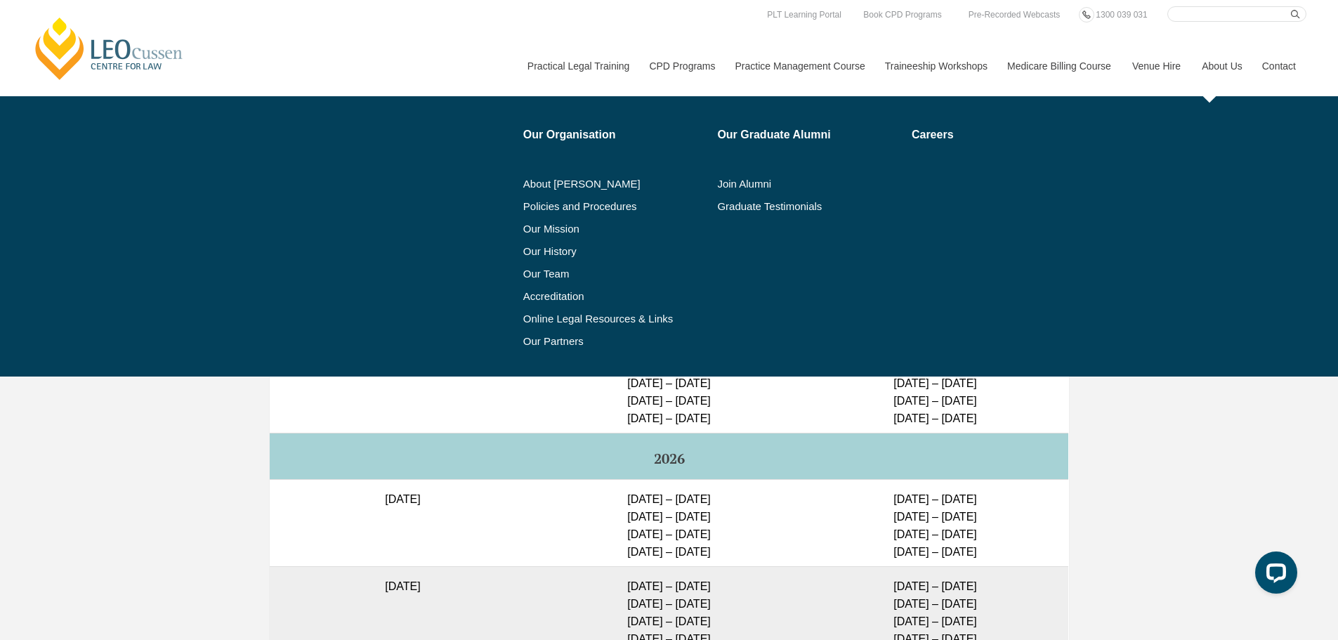
scroll to position [3279, 0]
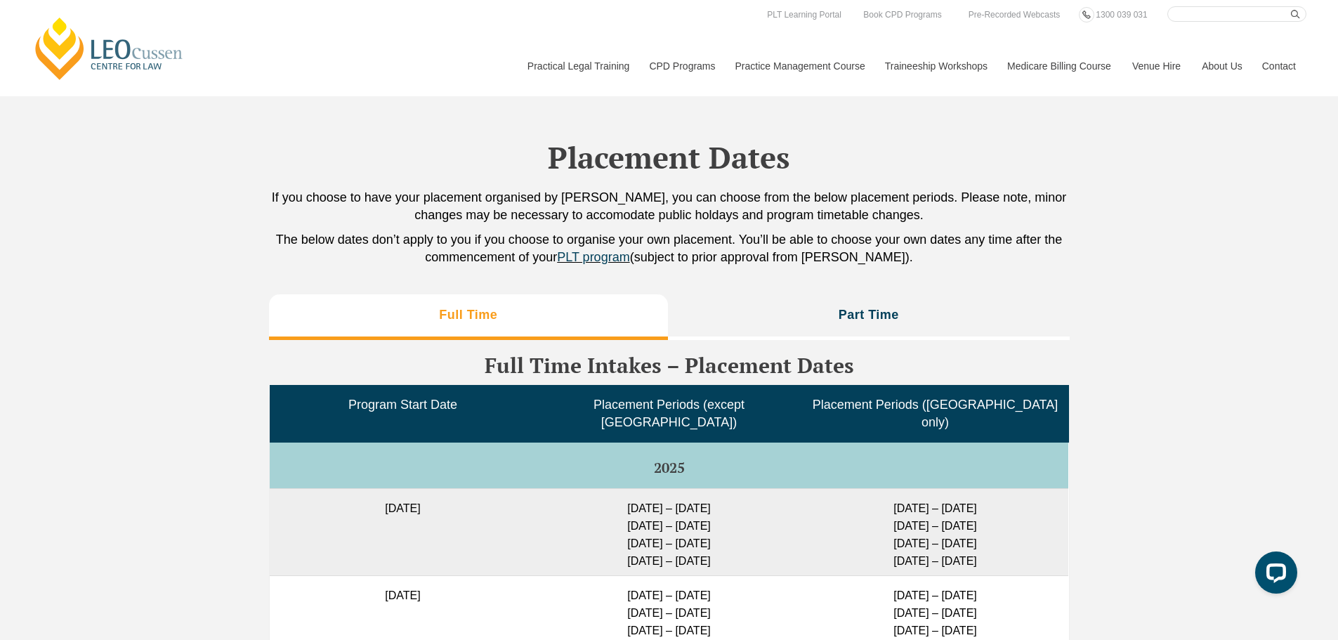
click at [313, 60] on div "[PERSON_NAME] Centre for Law Search here Practical Legal Training Our Practical…" at bounding box center [669, 51] width 1275 height 90
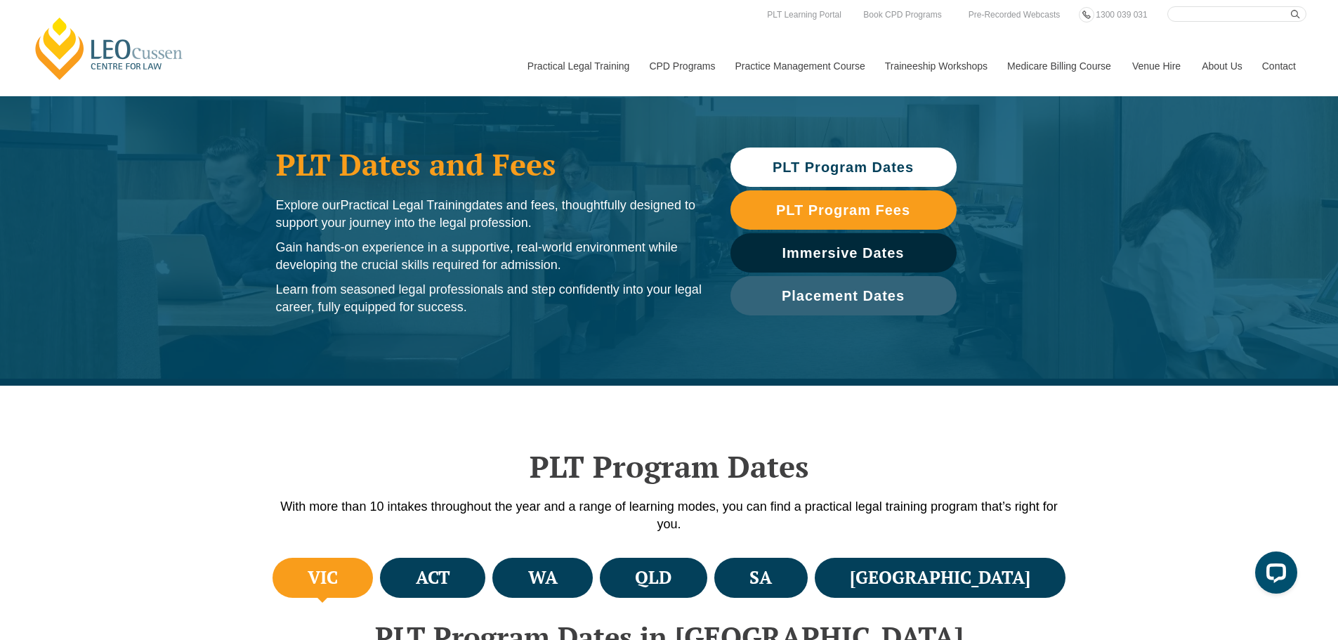
scroll to position [0, 0]
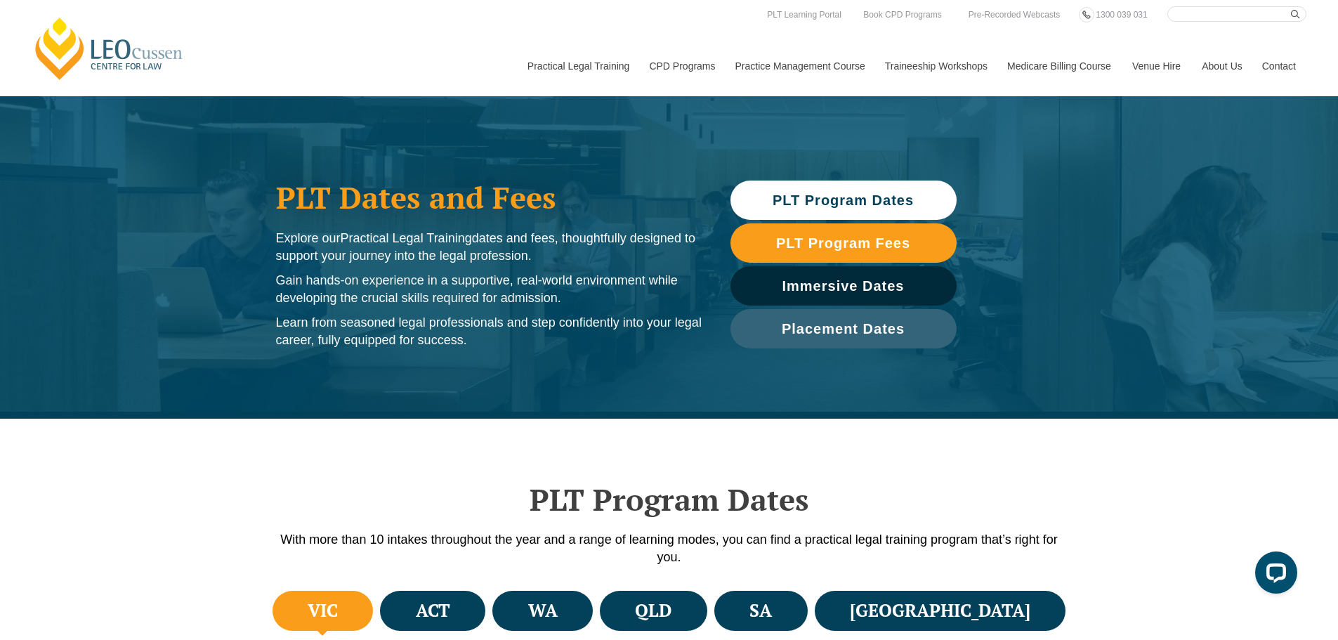
click at [291, 70] on div "[PERSON_NAME] Centre for Law Search here Practical Legal Training Our Practical…" at bounding box center [669, 51] width 1275 height 90
